Goal: Task Accomplishment & Management: Use online tool/utility

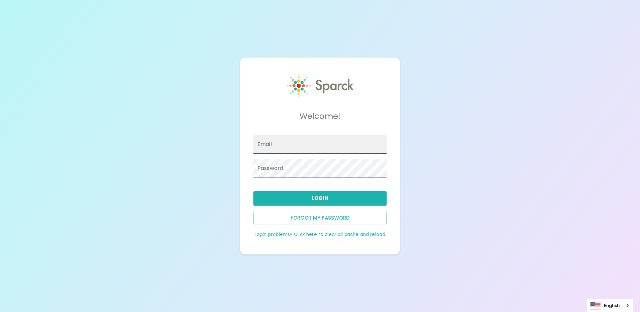
click at [288, 147] on input "Email" at bounding box center [320, 144] width 133 height 19
click at [305, 183] on div "Welcome! Email Password Login Forgot my password Login problems? Click here to …" at bounding box center [320, 174] width 133 height 127
click at [306, 142] on input "Email" at bounding box center [320, 144] width 133 height 19
type input "[PERSON_NAME][EMAIL_ADDRESS][PERSON_NAME][DOMAIN_NAME]"
click at [296, 198] on button "Login" at bounding box center [320, 198] width 133 height 14
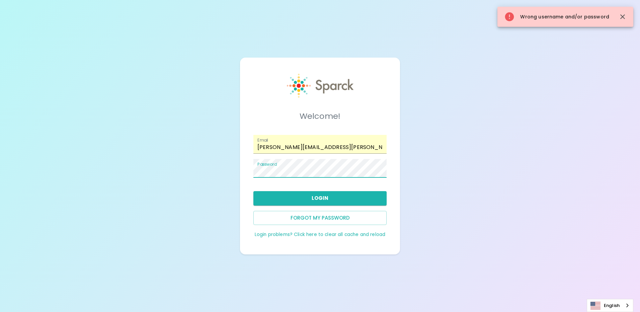
click at [89, 171] on div "Welcome! Email [PERSON_NAME][EMAIL_ADDRESS][PERSON_NAME][DOMAIN_NAME] Password …" at bounding box center [320, 156] width 640 height 312
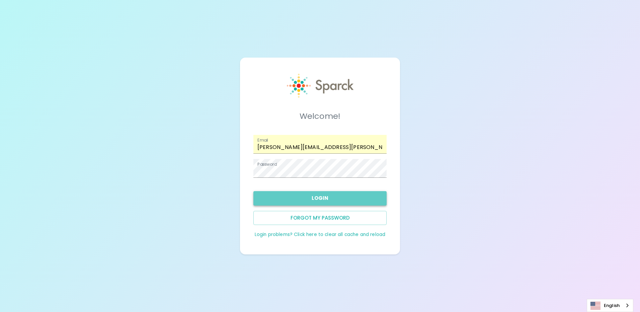
click at [352, 196] on button "Login" at bounding box center [320, 198] width 133 height 14
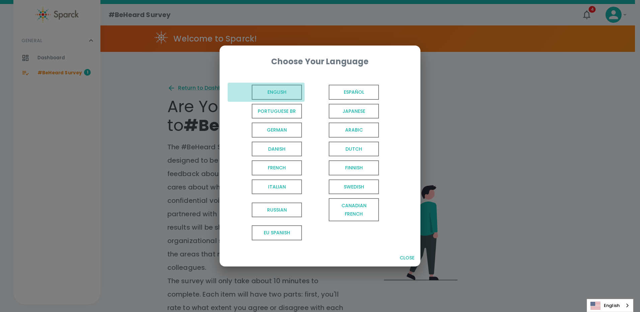
click at [298, 92] on span "English" at bounding box center [277, 92] width 50 height 15
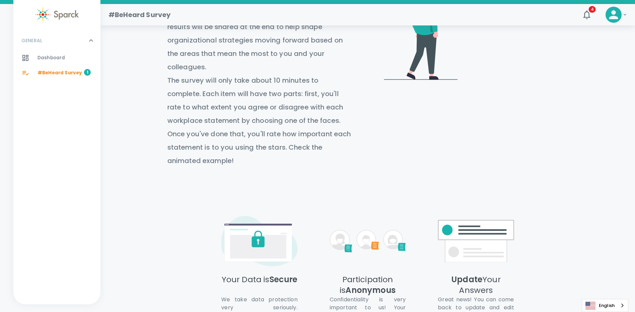
scroll to position [284, 0]
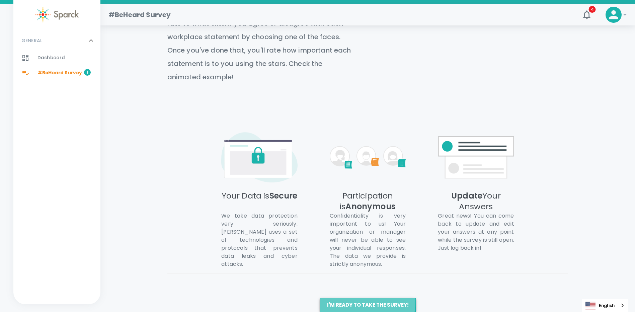
click at [340, 298] on button "I'm ready to take the survey!" at bounding box center [368, 305] width 96 height 14
